Goal: Task Accomplishment & Management: Manage account settings

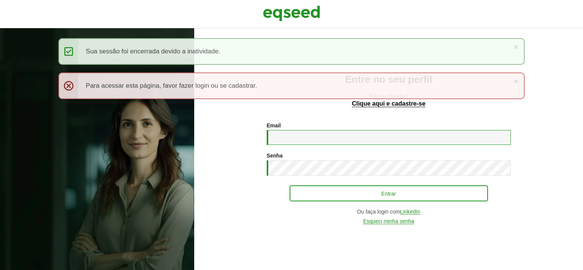
type input "**********"
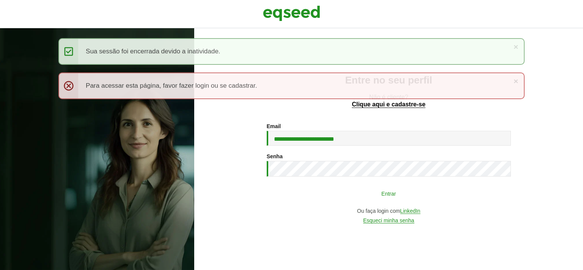
click at [325, 193] on button "Entrar" at bounding box center [389, 193] width 198 height 14
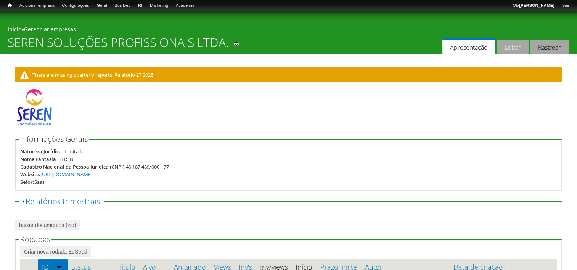
click at [521, 47] on link "Editar" at bounding box center [513, 47] width 32 height 15
